Goal: Transaction & Acquisition: Book appointment/travel/reservation

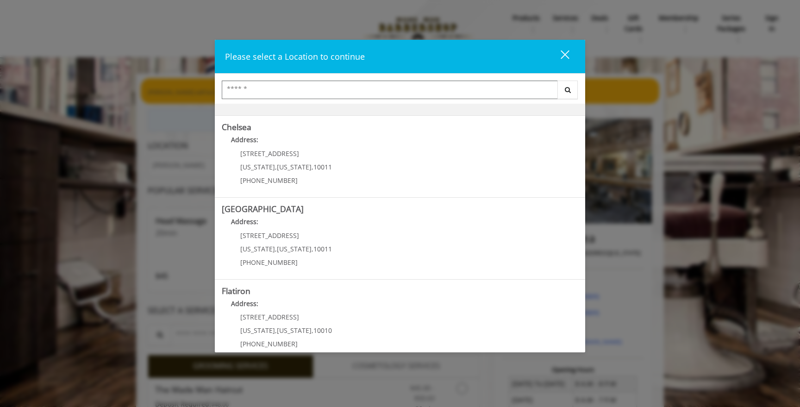
scroll to position [67, 0]
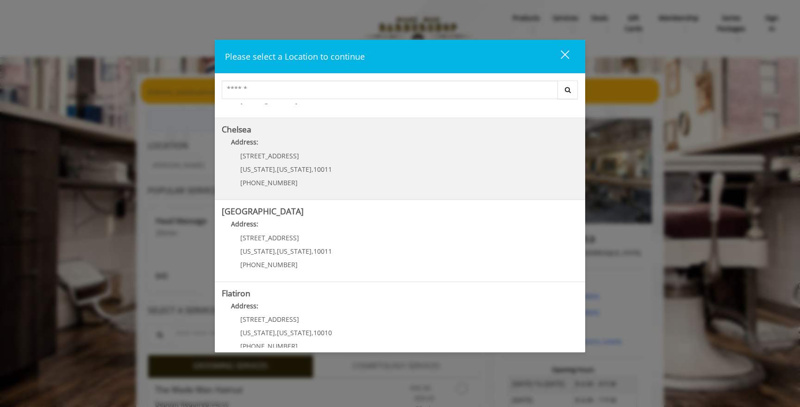
click at [406, 155] on link "Chelsea Address: [STREET_ADDRESS][US_STATE][US_STATE] (917) 639-3902" at bounding box center [400, 159] width 356 height 68
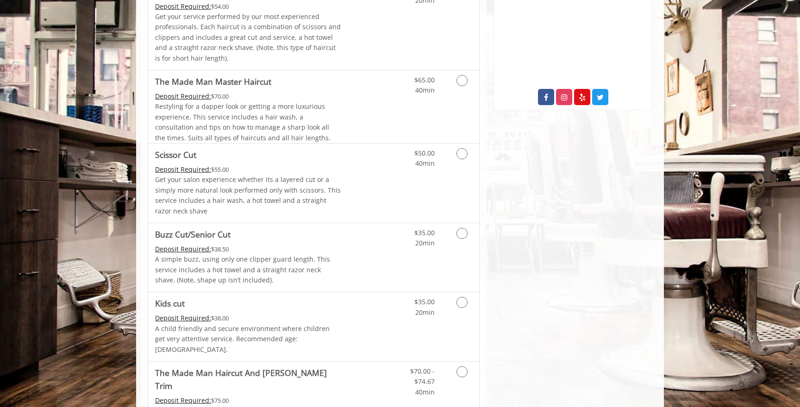
scroll to position [483, 0]
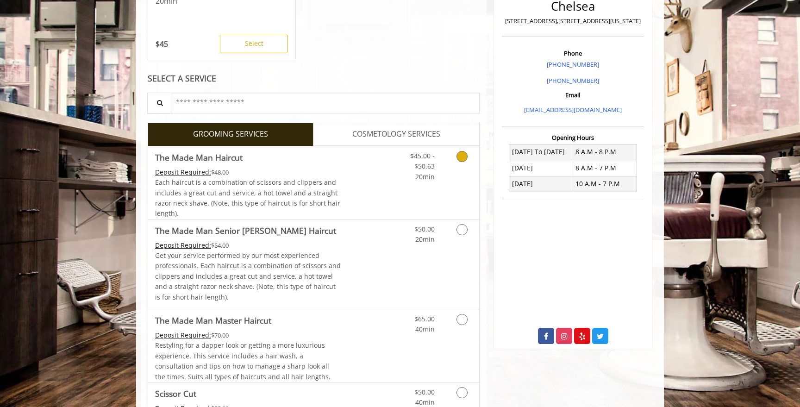
click at [403, 197] on div "$45.00 - $50.63 20min" at bounding box center [437, 182] width 83 height 73
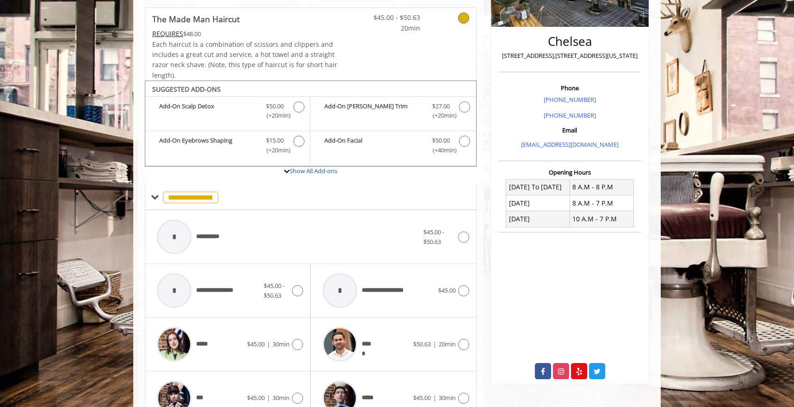
scroll to position [199, 0]
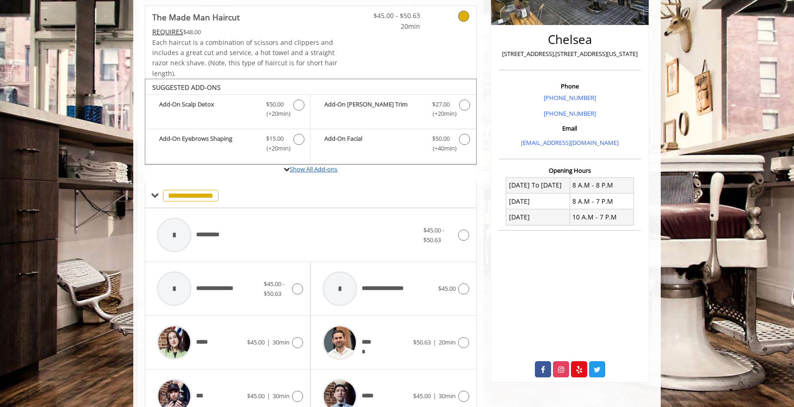
click at [308, 168] on link "Show All Add-ons" at bounding box center [314, 169] width 48 height 8
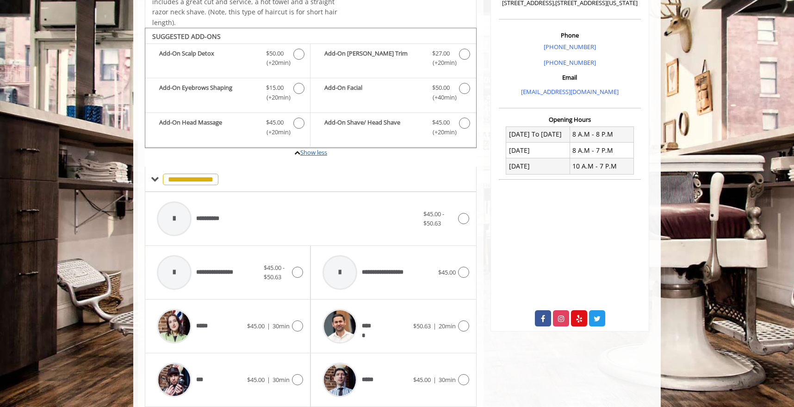
scroll to position [250, 0]
click at [304, 321] on div "***** $45.00 | 30min" at bounding box center [228, 326] width 166 height 54
click at [299, 324] on icon at bounding box center [297, 324] width 11 height 11
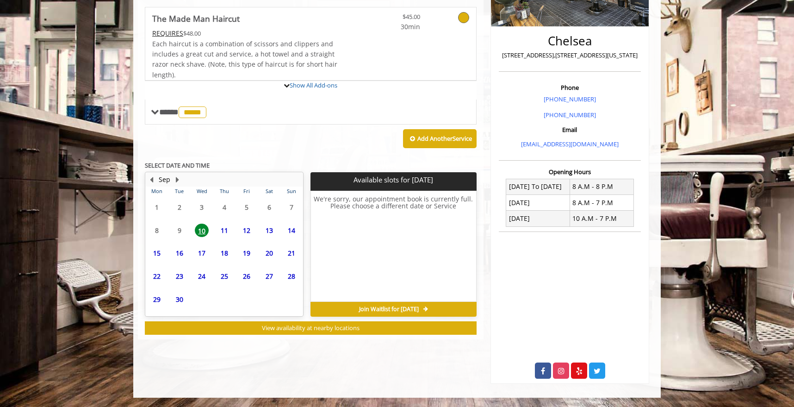
scroll to position [237, 0]
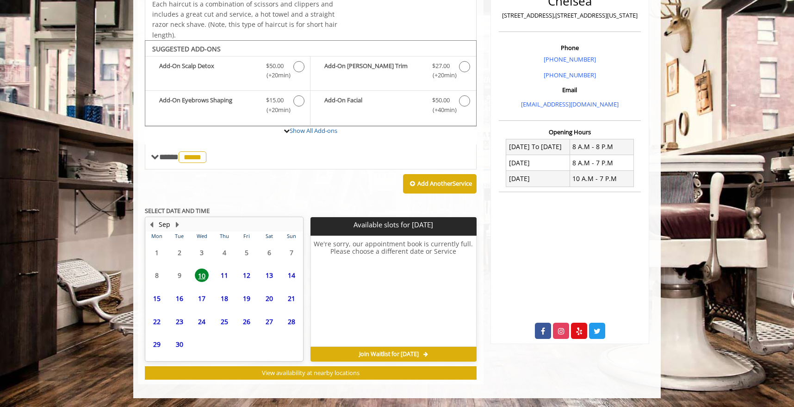
click at [242, 322] on span "26" at bounding box center [247, 321] width 14 height 13
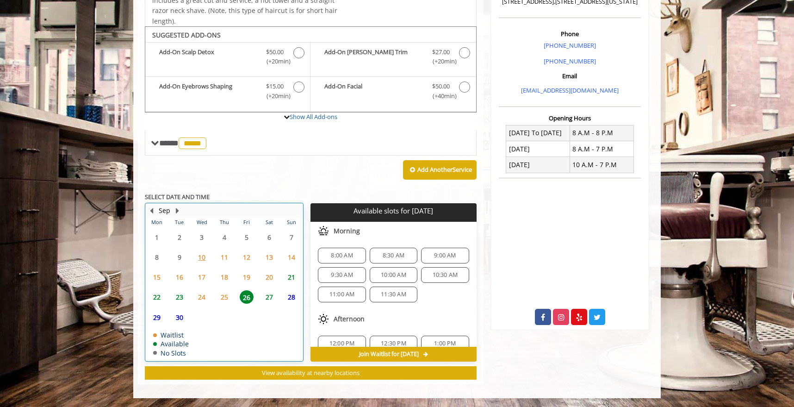
click at [224, 315] on table "Mon Tue Wed Thu Fri Sat Sun 1 2 3 4 5 6 7 8 9 10 11 12 13 14 15 16 17 18 19 20 …" at bounding box center [224, 289] width 157 height 143
click at [224, 297] on span "25" at bounding box center [225, 296] width 14 height 13
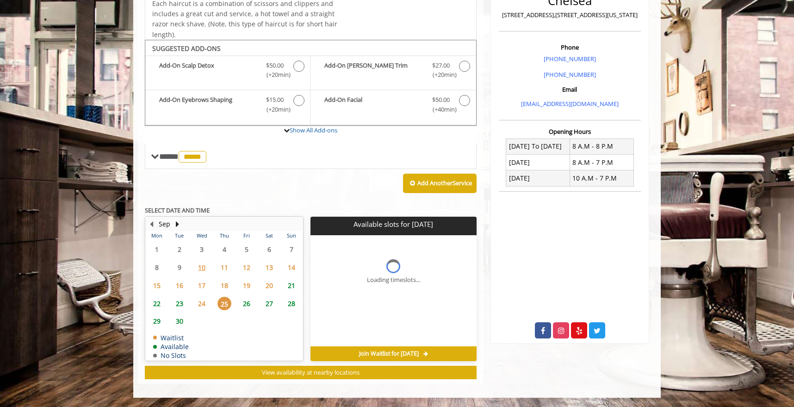
scroll to position [237, 0]
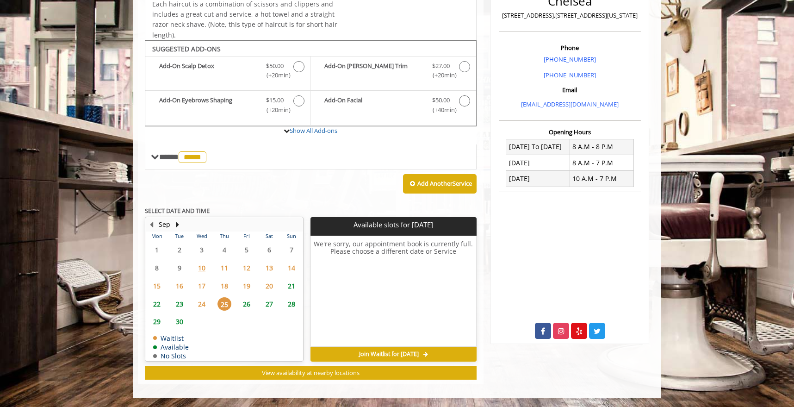
click at [243, 306] on span "26" at bounding box center [247, 303] width 14 height 13
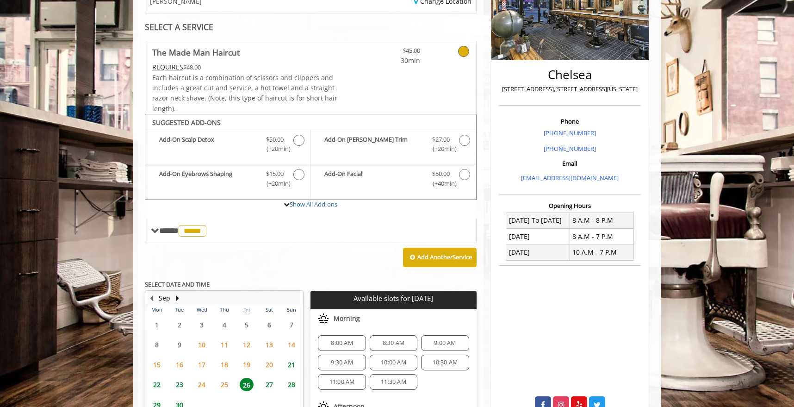
scroll to position [0, 0]
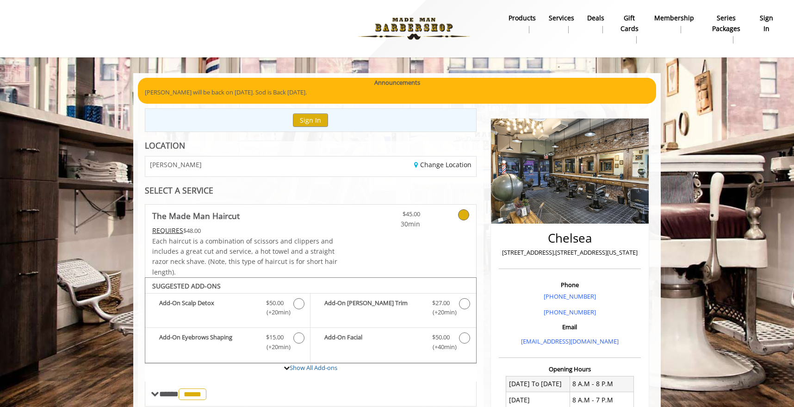
click at [565, 18] on b "Services" at bounding box center [561, 18] width 25 height 10
